Goal: Information Seeking & Learning: Understand process/instructions

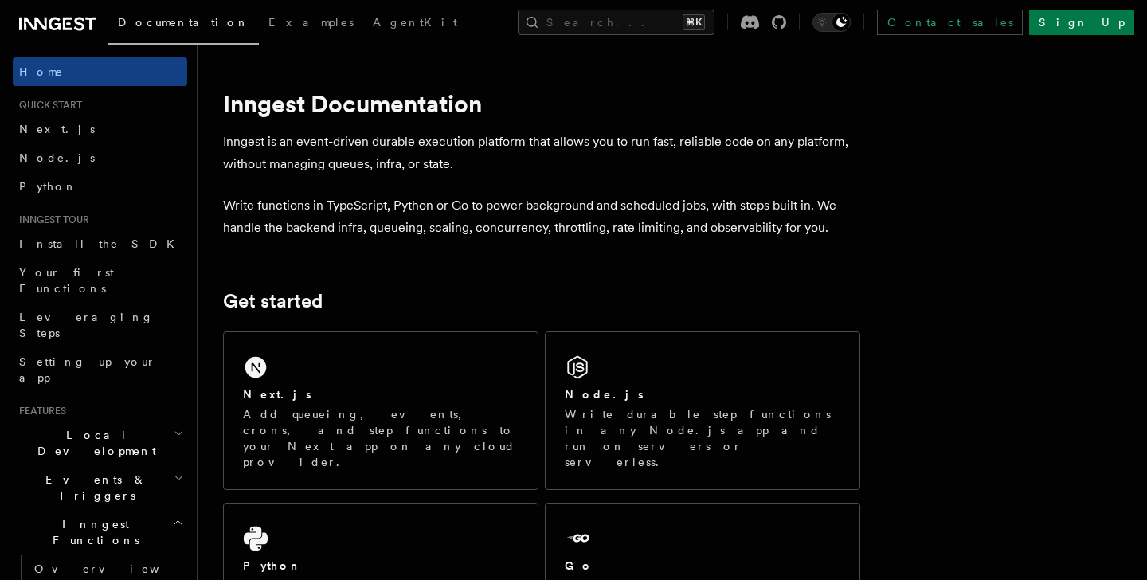
click at [41, 132] on span "Next.js" at bounding box center [57, 129] width 76 height 13
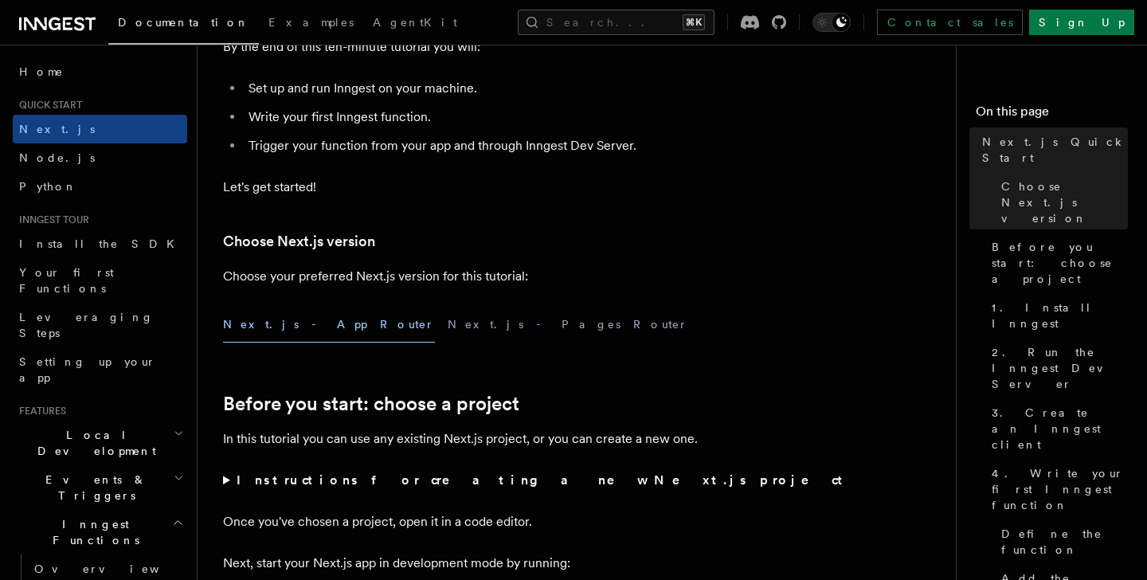
scroll to position [6, 0]
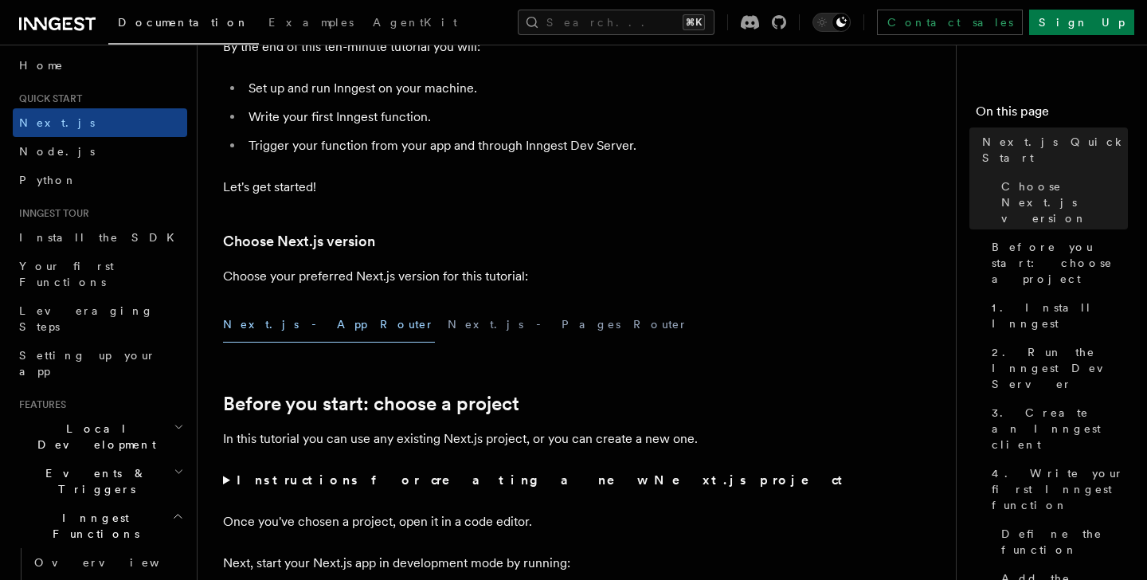
click at [276, 324] on button "Next.js - App Router" at bounding box center [329, 325] width 212 height 36
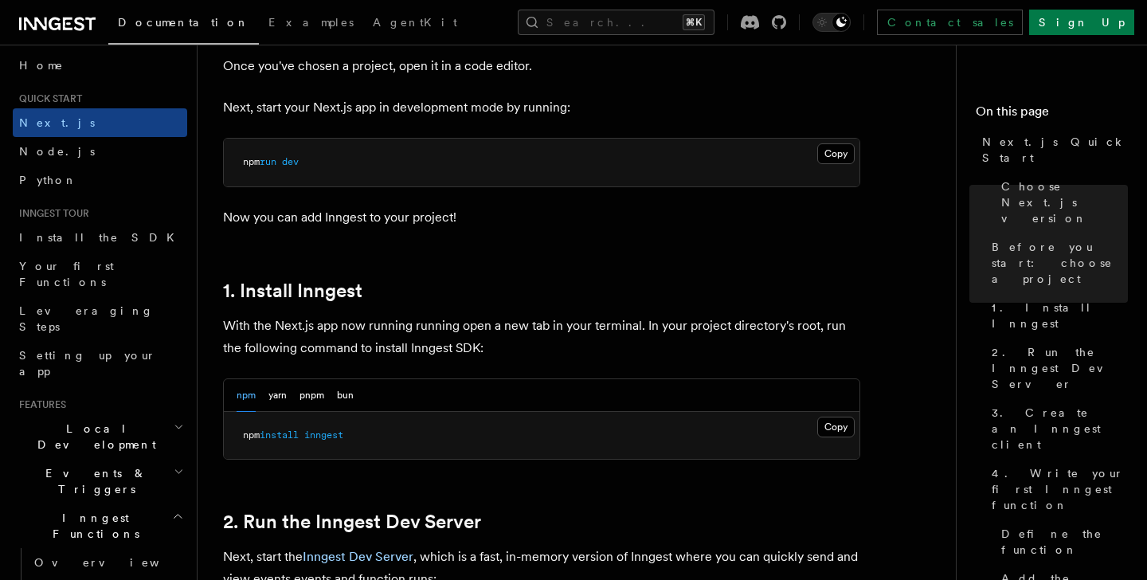
scroll to position [669, 0]
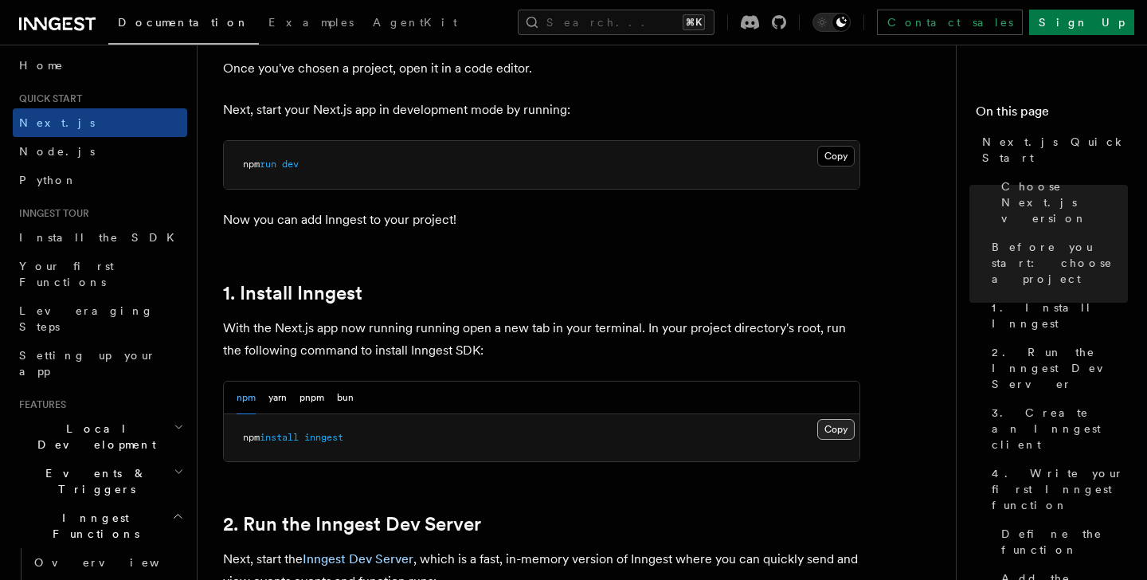
click at [832, 426] on button "Copy Copied" at bounding box center [835, 429] width 37 height 21
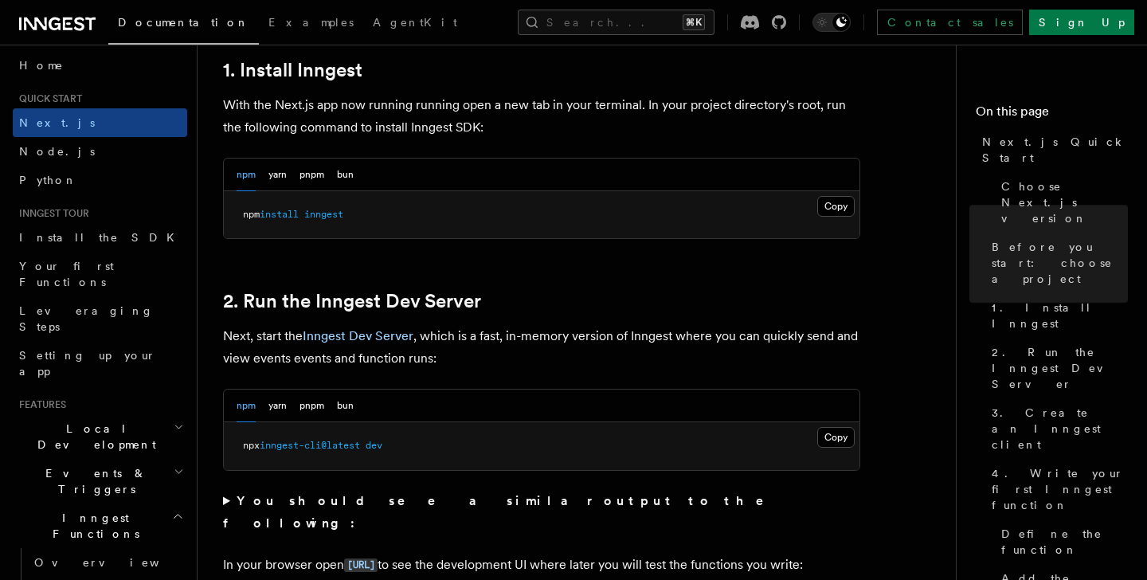
scroll to position [896, 0]
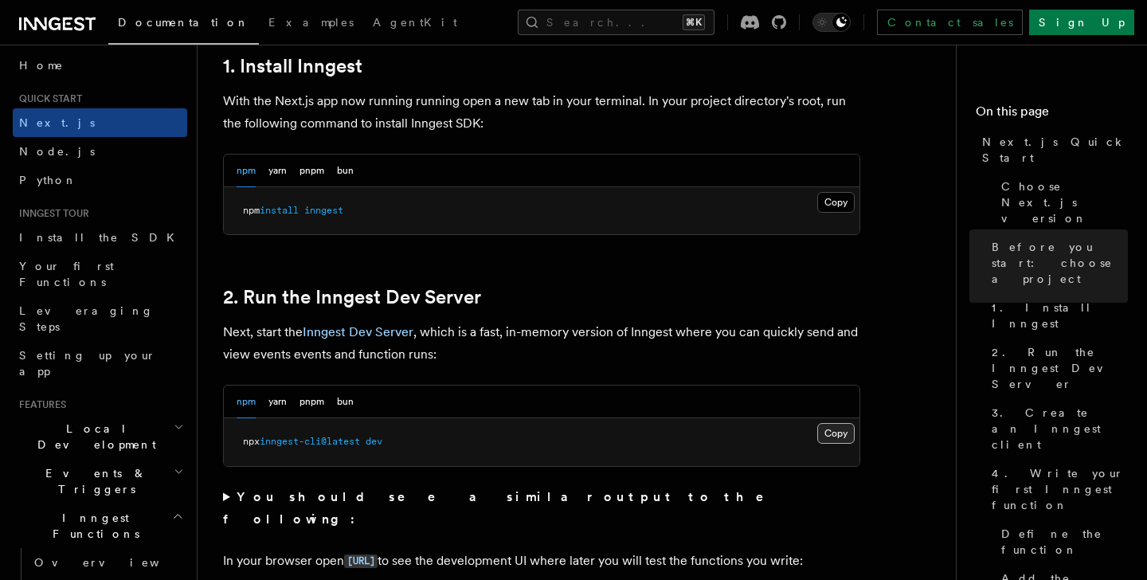
click at [839, 432] on button "Copy Copied" at bounding box center [835, 433] width 37 height 21
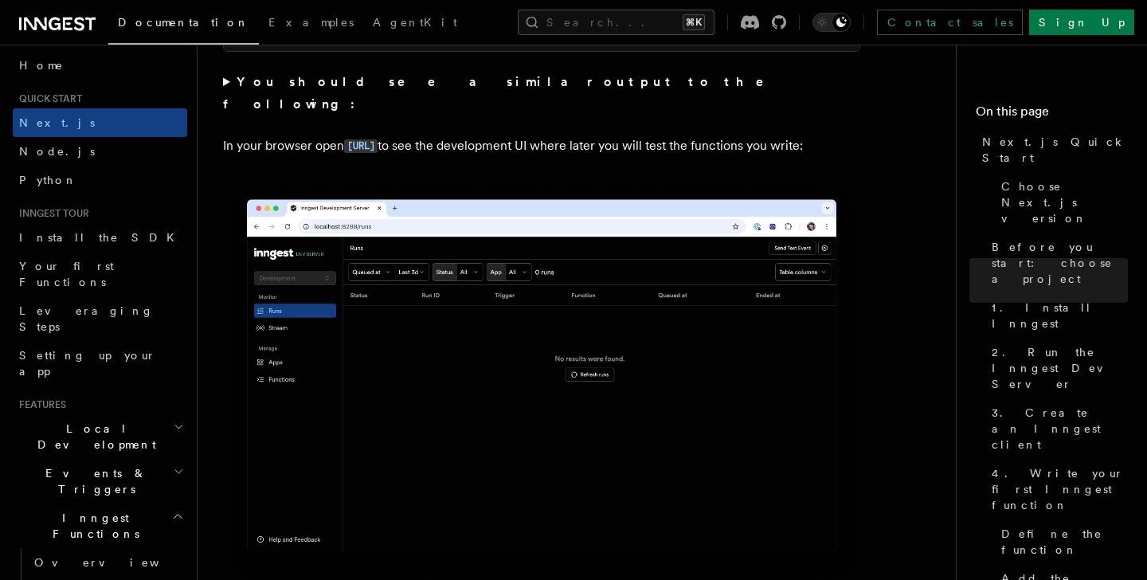
scroll to position [1314, 0]
